Goal: Navigation & Orientation: Find specific page/section

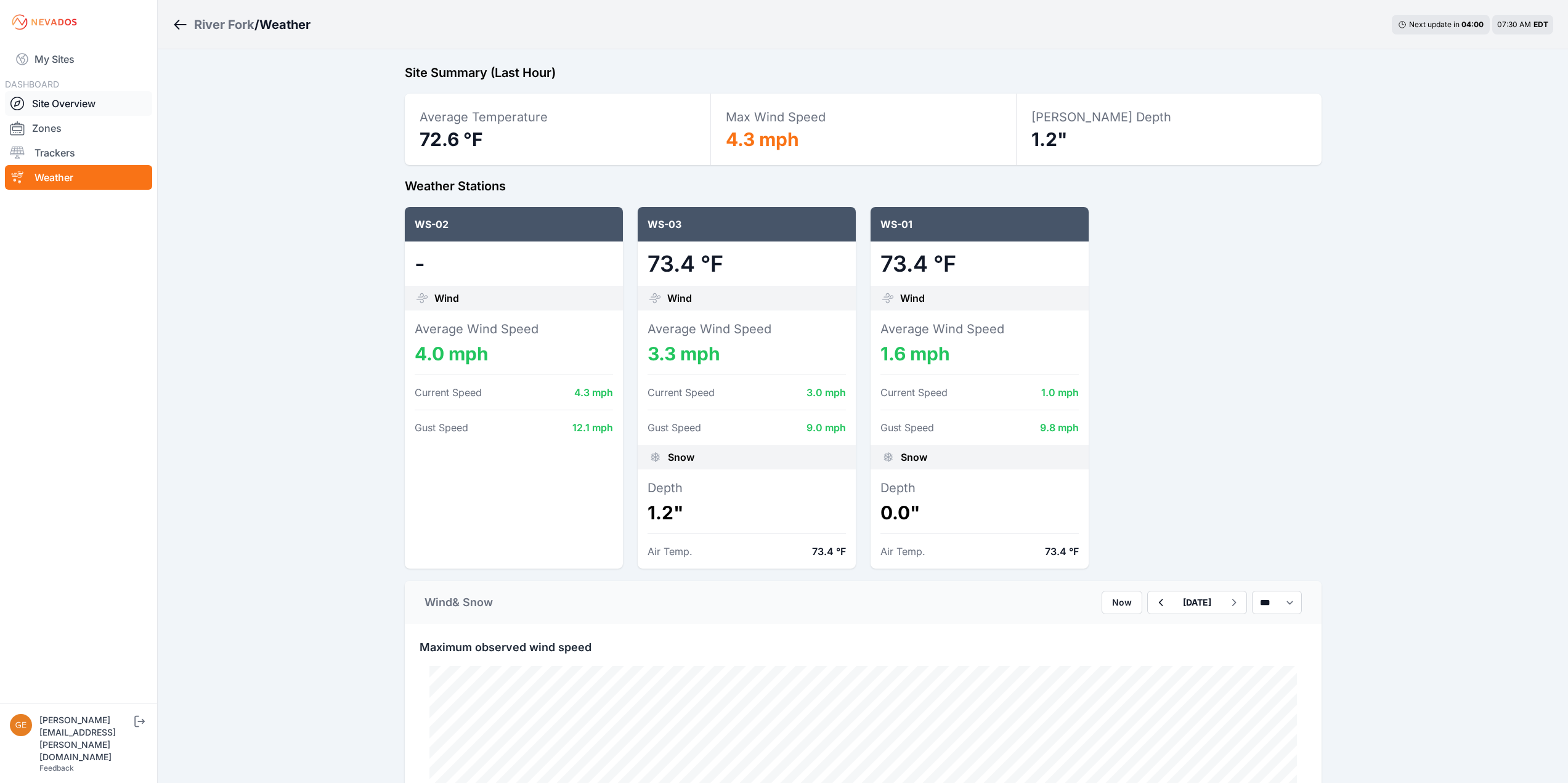
click at [69, 100] on link "Site Overview" at bounding box center [78, 104] width 147 height 25
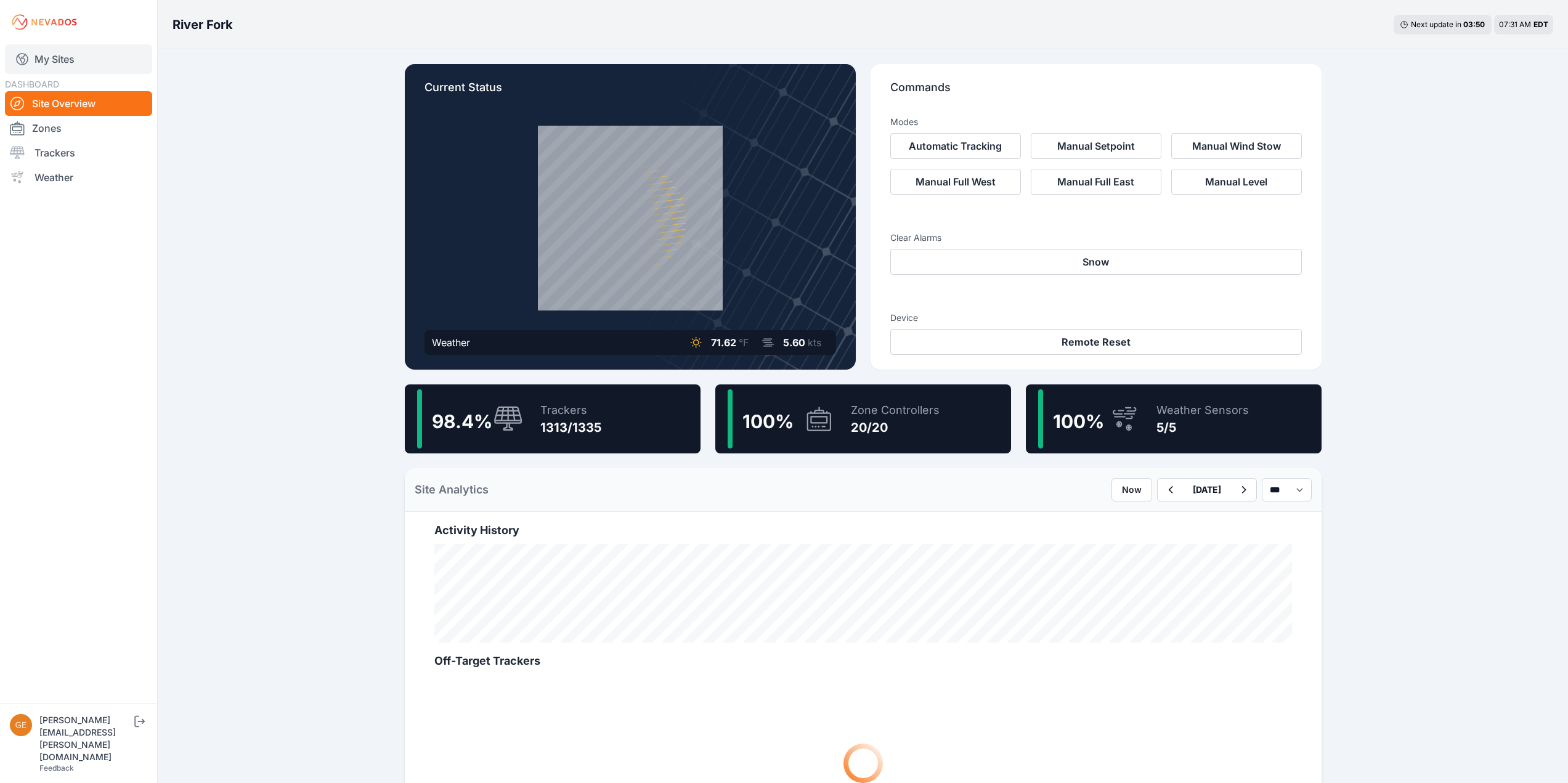
click at [53, 57] on link "My Sites" at bounding box center [78, 59] width 147 height 29
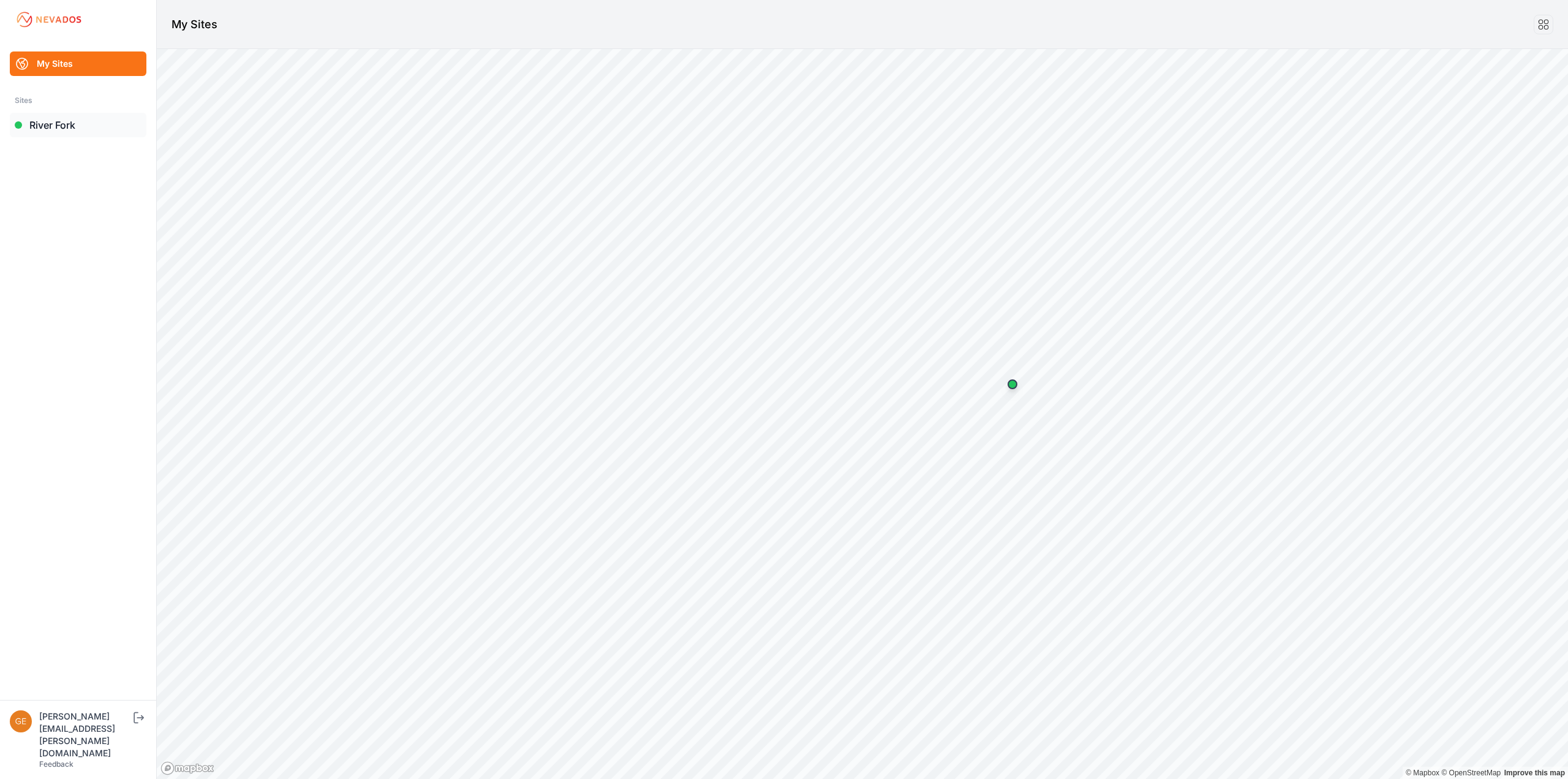
click at [47, 123] on link "River Fork" at bounding box center [78, 125] width 137 height 25
